Goal: Task Accomplishment & Management: Manage account settings

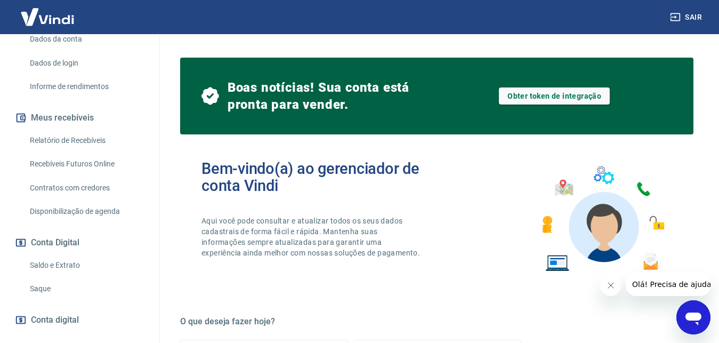
scroll to position [159, 0]
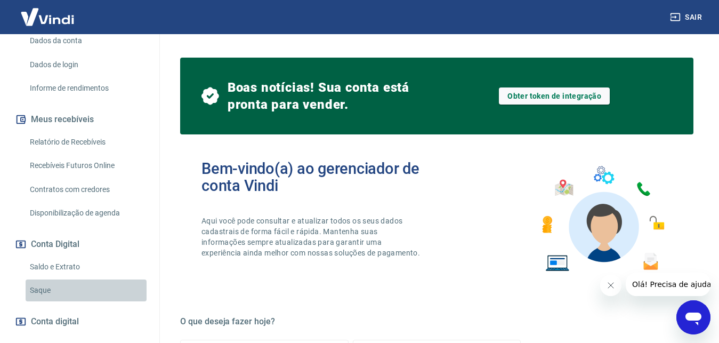
click at [95, 290] on link "Saque" at bounding box center [86, 290] width 121 height 22
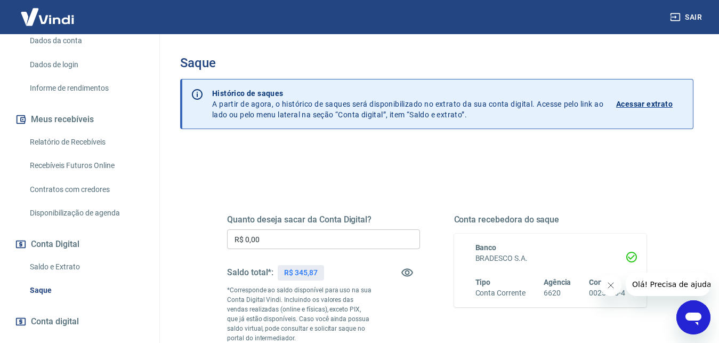
click at [289, 231] on input "R$ 0,00" at bounding box center [323, 239] width 193 height 20
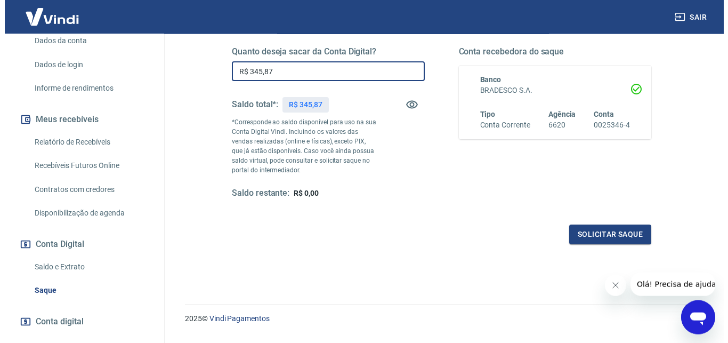
scroll to position [194, 0]
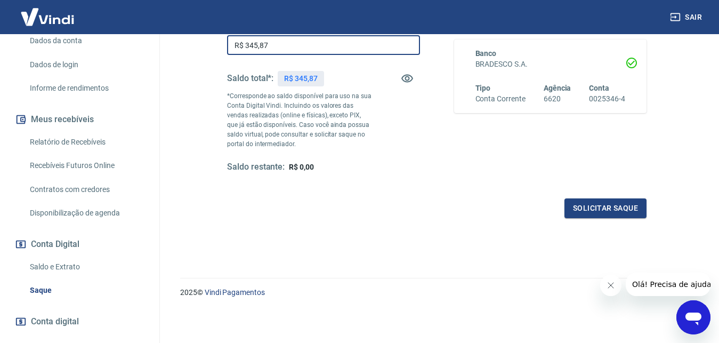
type input "R$ 345,87"
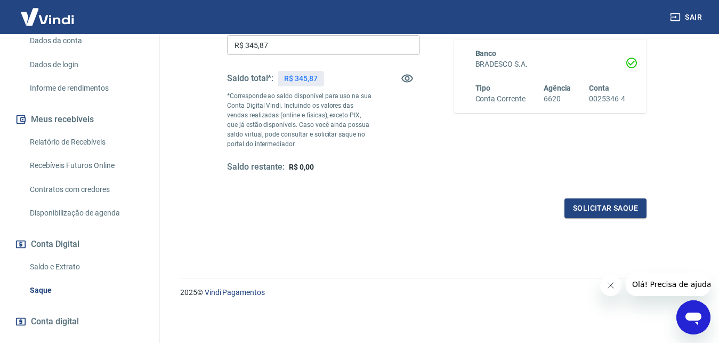
click at [608, 218] on div "Quanto deseja sacar da Conta Digital? R$ 345,87 ​ Saldo total*: R$ 345,87 *Corr…" at bounding box center [436, 101] width 445 height 257
click at [608, 215] on button "Solicitar saque" at bounding box center [605, 208] width 82 height 20
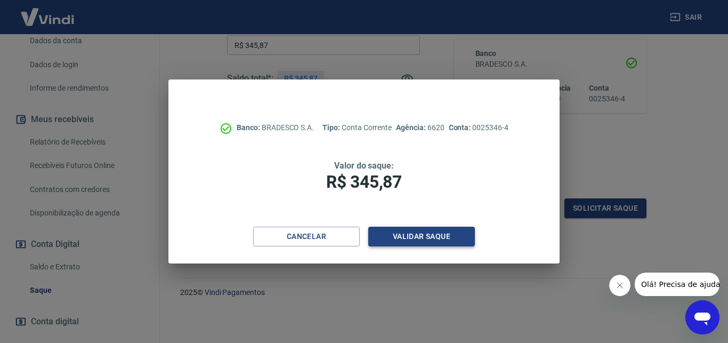
click at [395, 232] on button "Validar saque" at bounding box center [421, 236] width 107 height 20
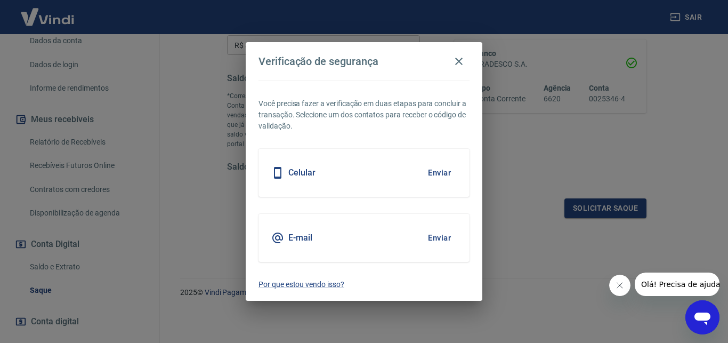
click at [440, 237] on button "Enviar" at bounding box center [439, 237] width 35 height 22
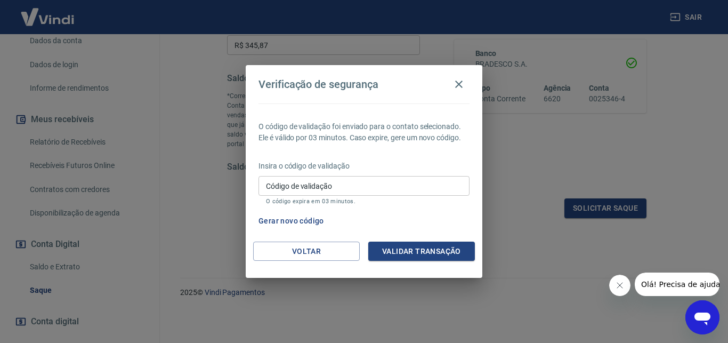
click at [344, 177] on input "Código de validação" at bounding box center [363, 186] width 211 height 20
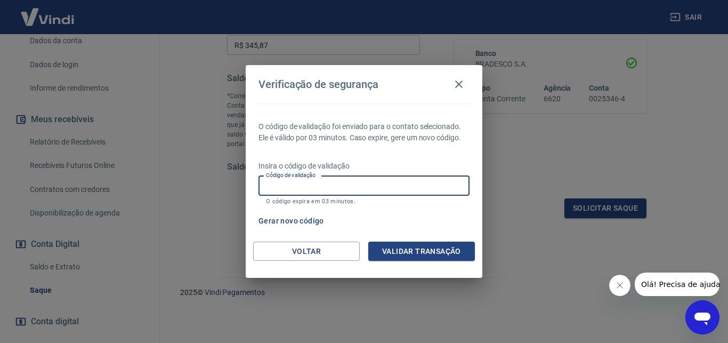
paste input "397331"
type input "397331"
click at [392, 239] on div "O código de validação foi enviado para o contato selecionado. Ele é válido por …" at bounding box center [364, 172] width 237 height 138
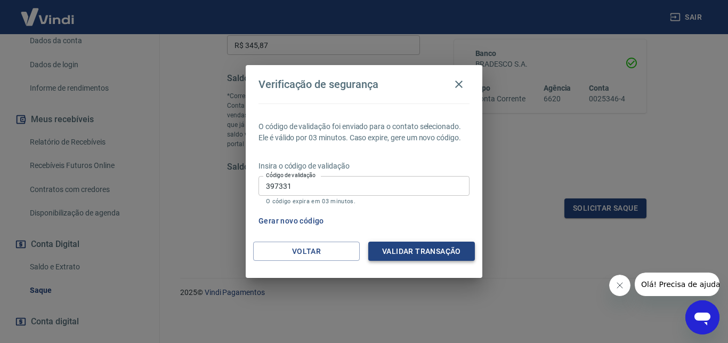
click at [395, 246] on button "Validar transação" at bounding box center [421, 251] width 107 height 20
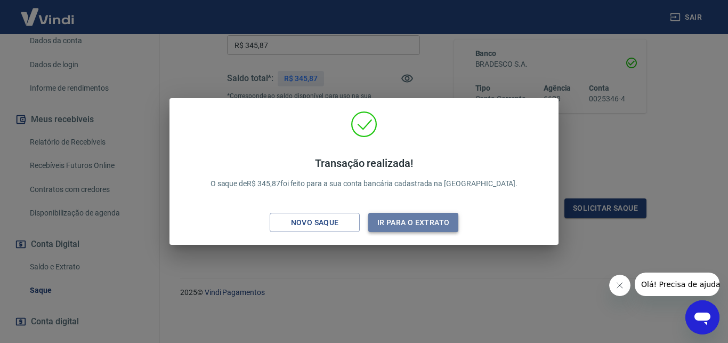
click at [388, 223] on button "Ir para o extrato" at bounding box center [413, 223] width 90 height 20
